Goal: Task Accomplishment & Management: Use online tool/utility

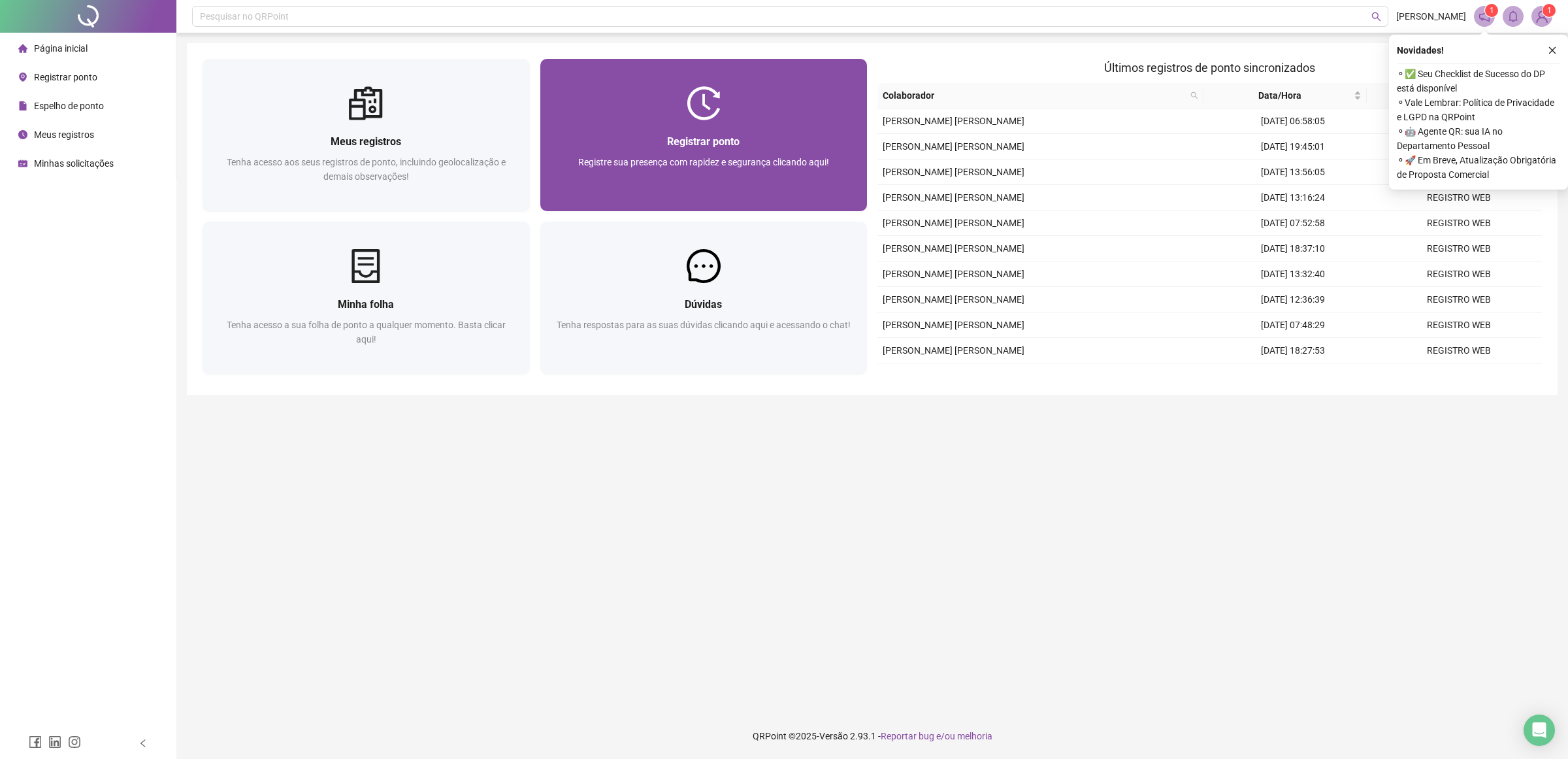
click at [718, 129] on div "Registrar ponto Registre sua presença com rapidez e segurança clicando aqui!" at bounding box center [703, 166] width 327 height 91
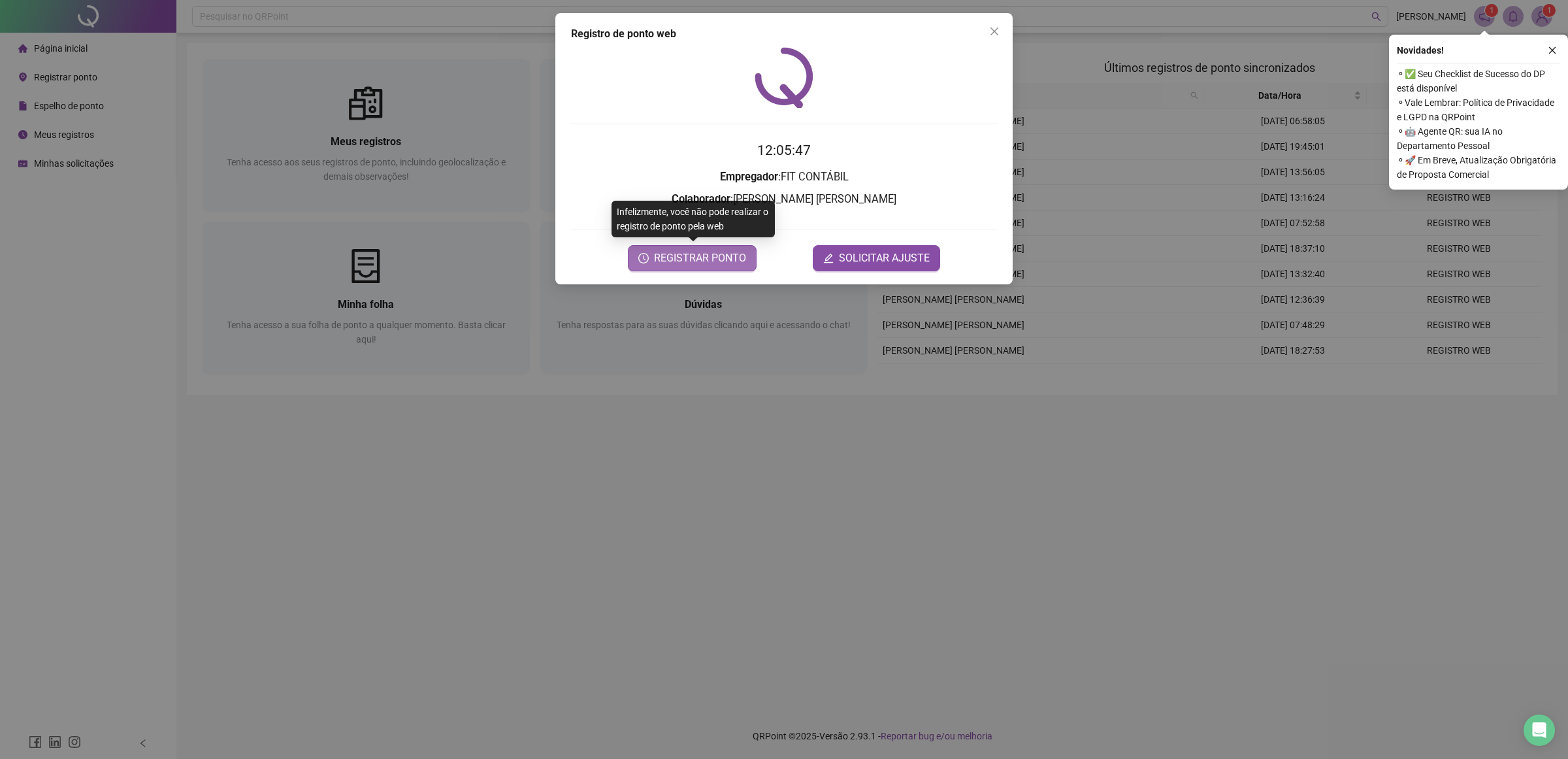
click at [678, 263] on span "REGISTRAR PONTO" at bounding box center [699, 259] width 92 height 16
